Goal: Check status

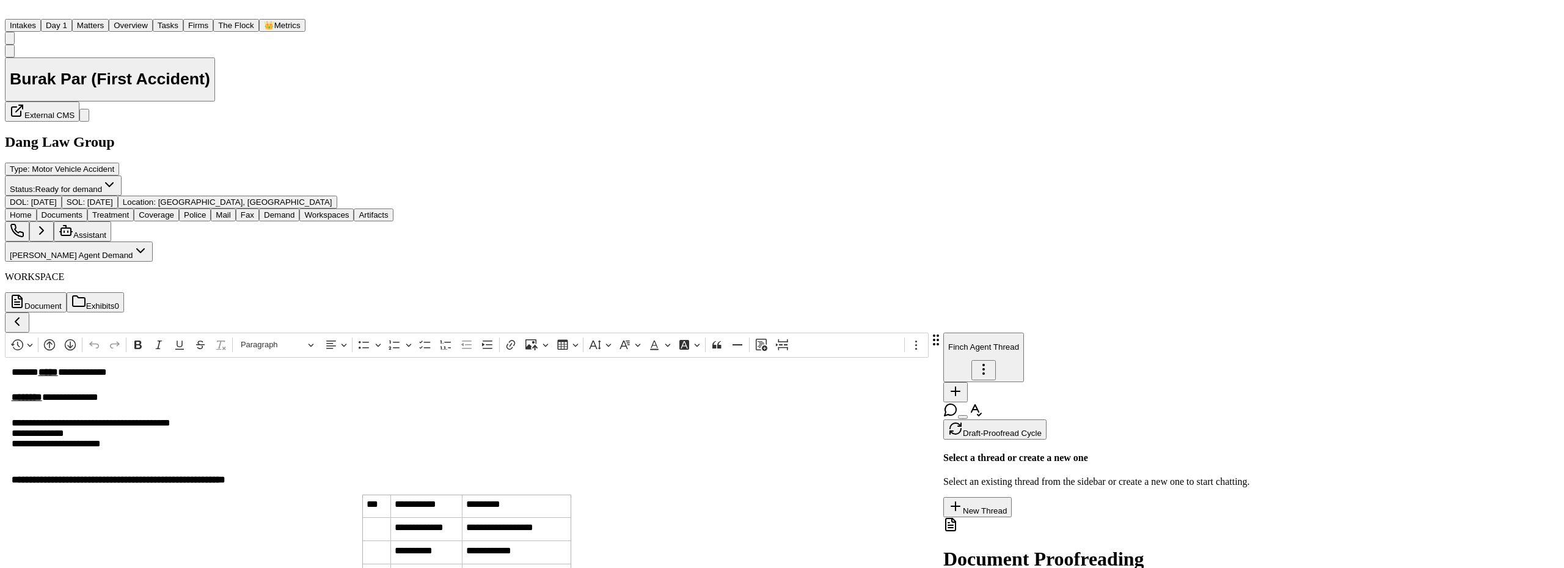
scroll to position [733, 0]
